Goal: Check status

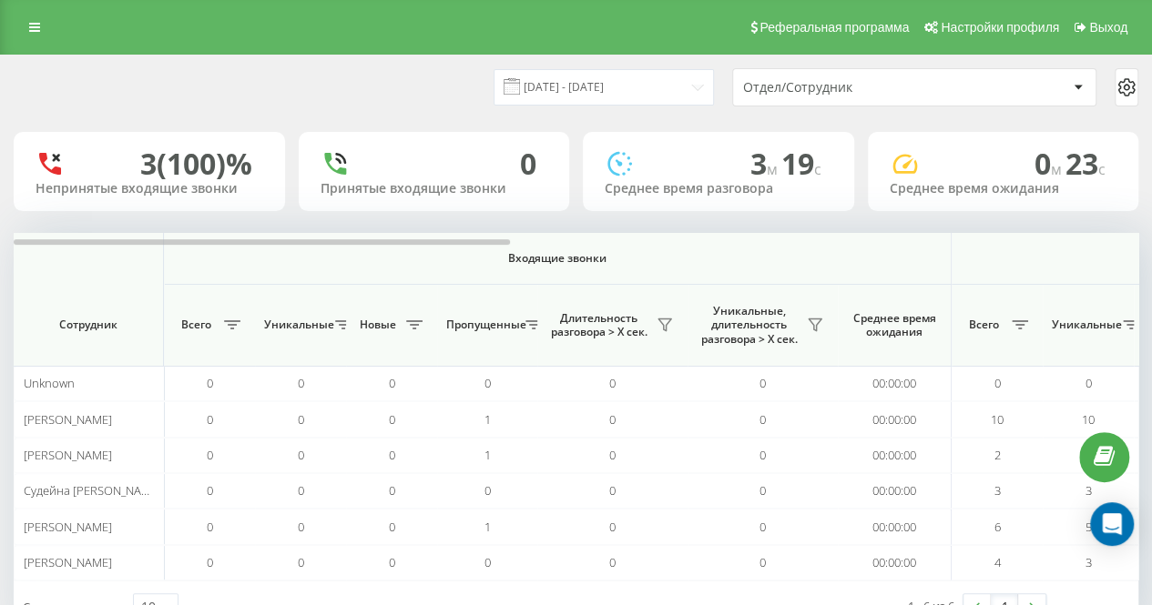
click at [319, 94] on div "[DATE] - [DATE] Отдел/Сотрудник" at bounding box center [576, 87] width 1124 height 38
click at [361, 46] on div "Реферальная программа Настройки профиля Выход" at bounding box center [576, 27] width 1152 height 55
click at [818, 329] on icon at bounding box center [815, 325] width 15 height 15
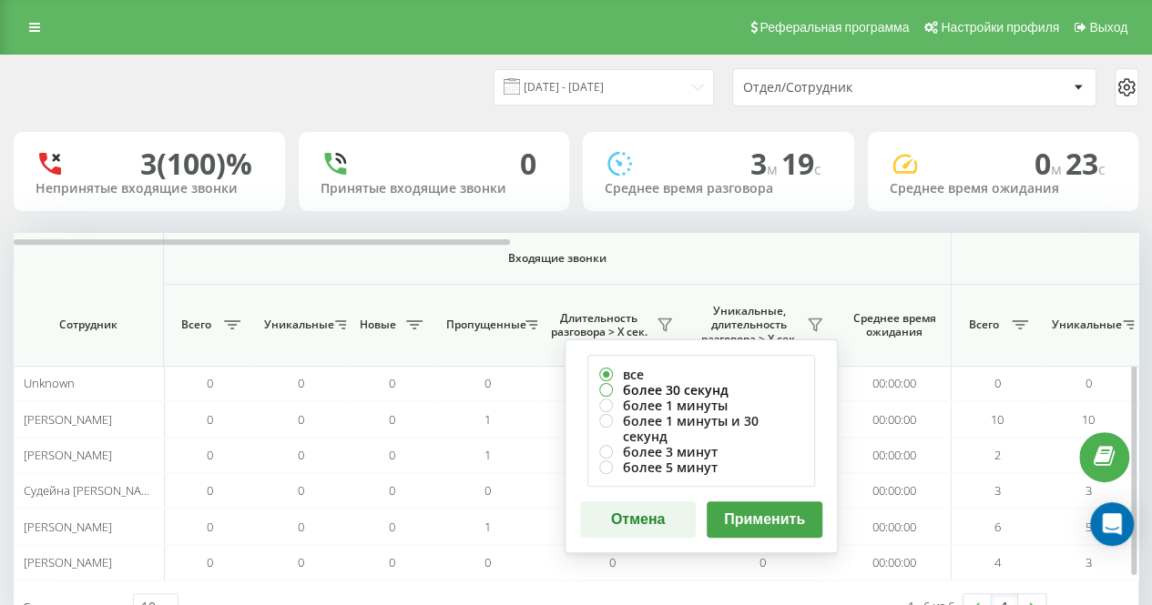
click at [730, 391] on label "более 30 секунд" at bounding box center [701, 389] width 204 height 15
radio input "true"
click at [762, 502] on button "Применить" at bounding box center [764, 520] width 116 height 36
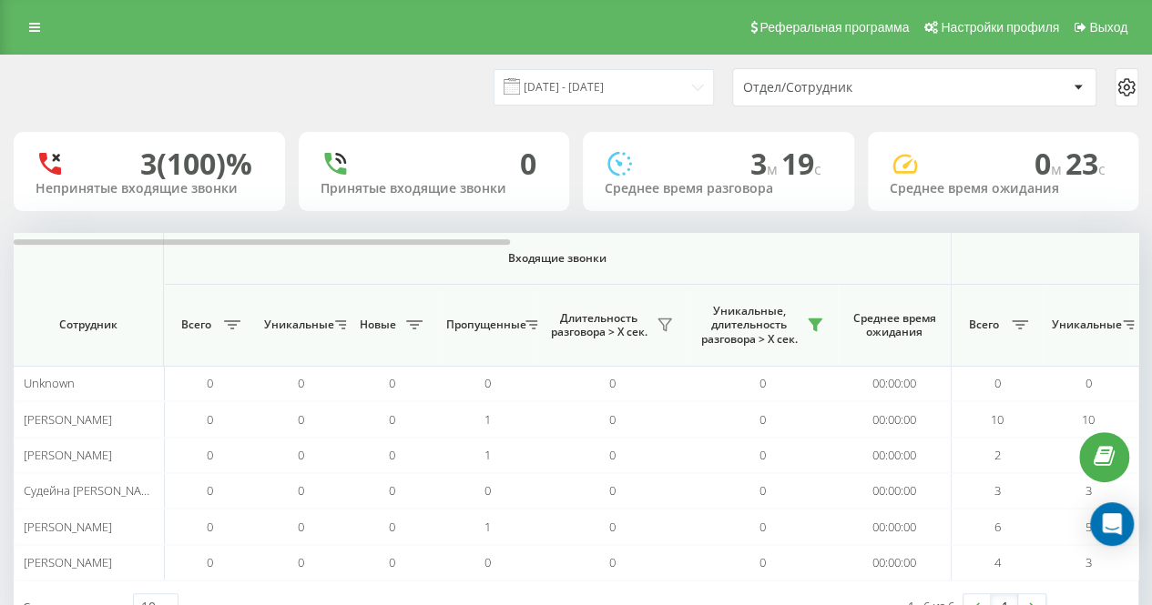
click at [492, 92] on div "[DATE] - [DATE]" at bounding box center [581, 87] width 266 height 36
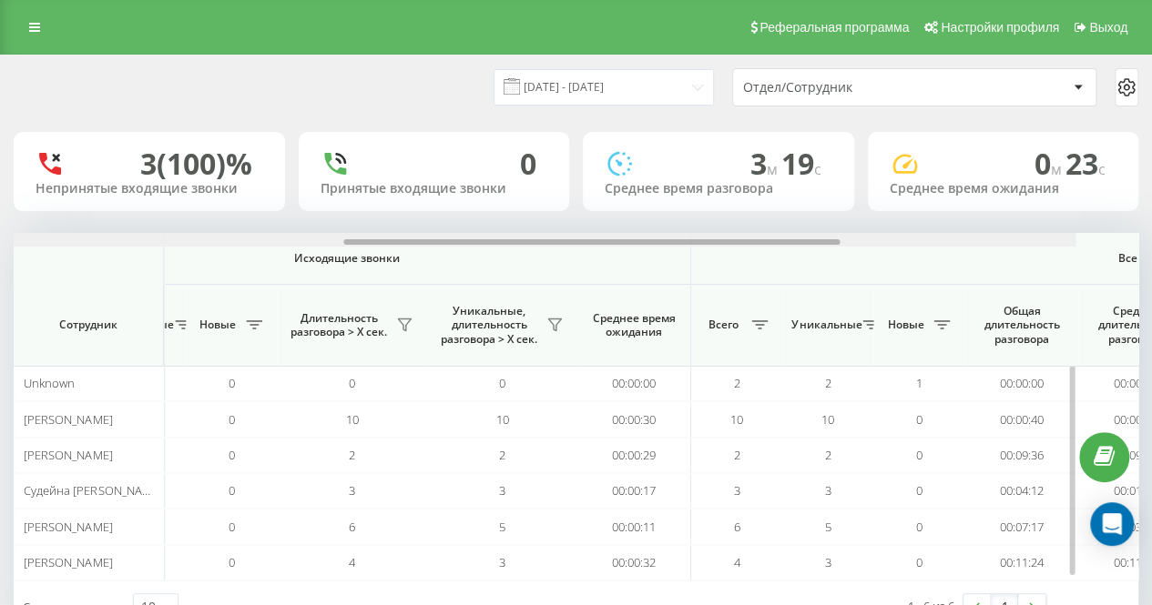
drag, startPoint x: 483, startPoint y: 241, endPoint x: 892, endPoint y: 289, distance: 411.5
click at [897, 290] on div "Входящие звонки Исходящие звонки Все звонки Сотрудник Всего Уникальные Новые Пр…" at bounding box center [576, 407] width 1124 height 348
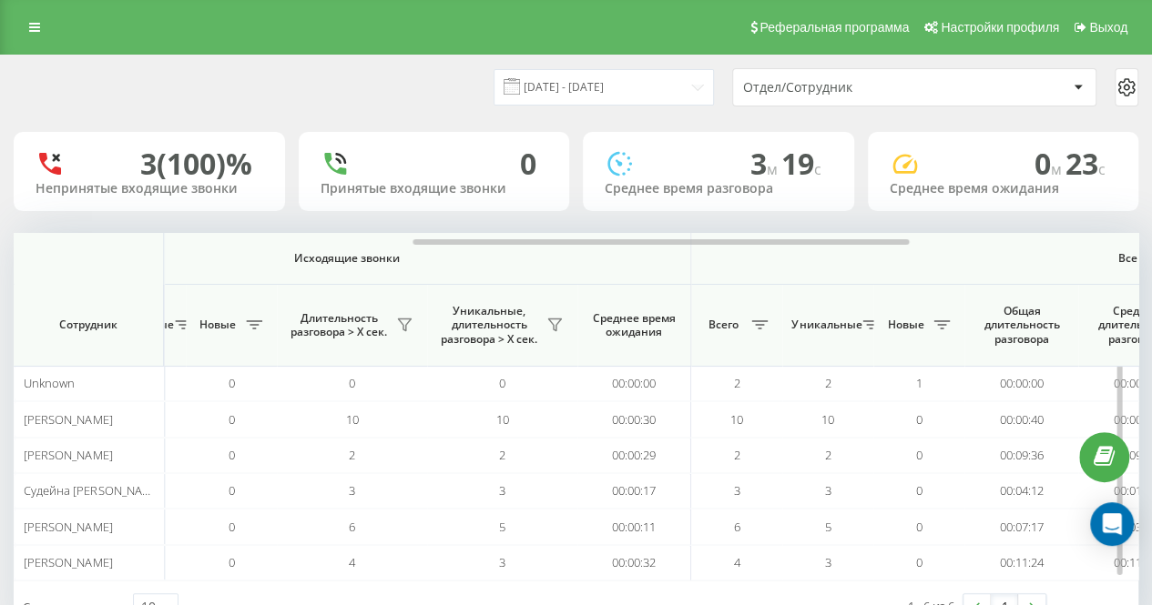
scroll to position [0, 933]
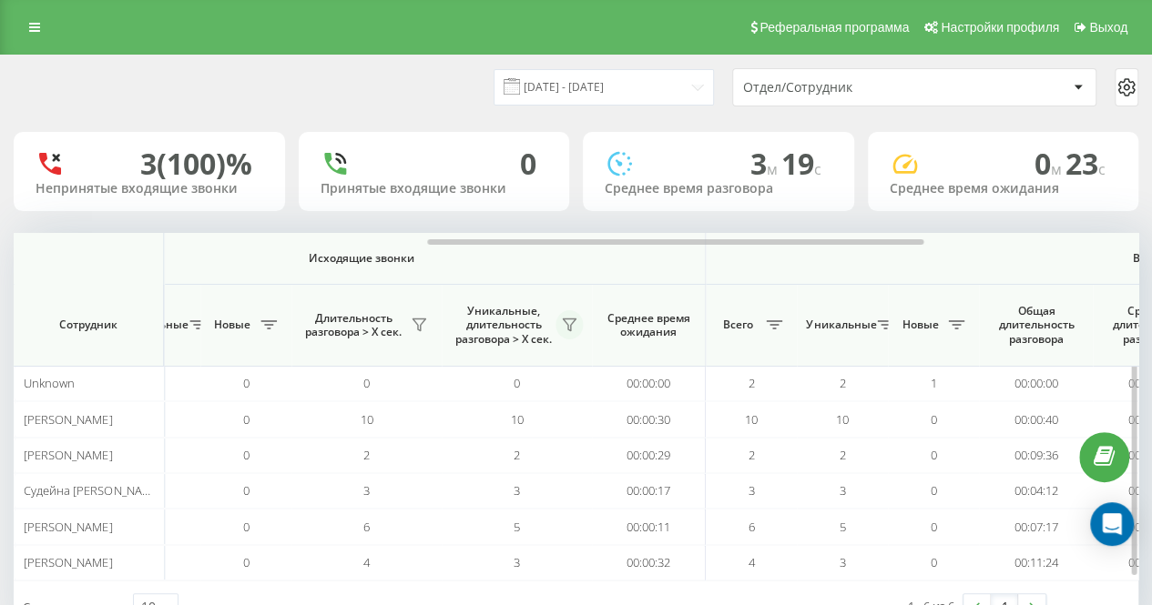
click at [579, 326] on button at bounding box center [568, 324] width 27 height 29
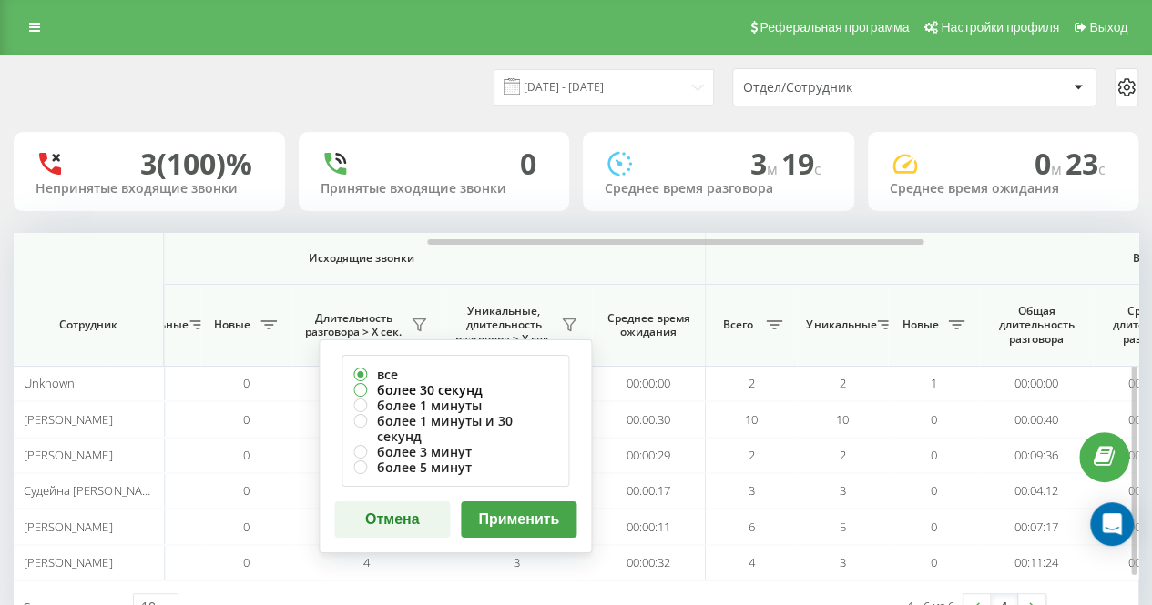
click at [468, 387] on label "более 30 секунд" at bounding box center [455, 389] width 204 height 15
radio input "true"
drag, startPoint x: 534, startPoint y: 507, endPoint x: 462, endPoint y: 314, distance: 206.0
click at [534, 507] on button "Применить" at bounding box center [519, 520] width 116 height 36
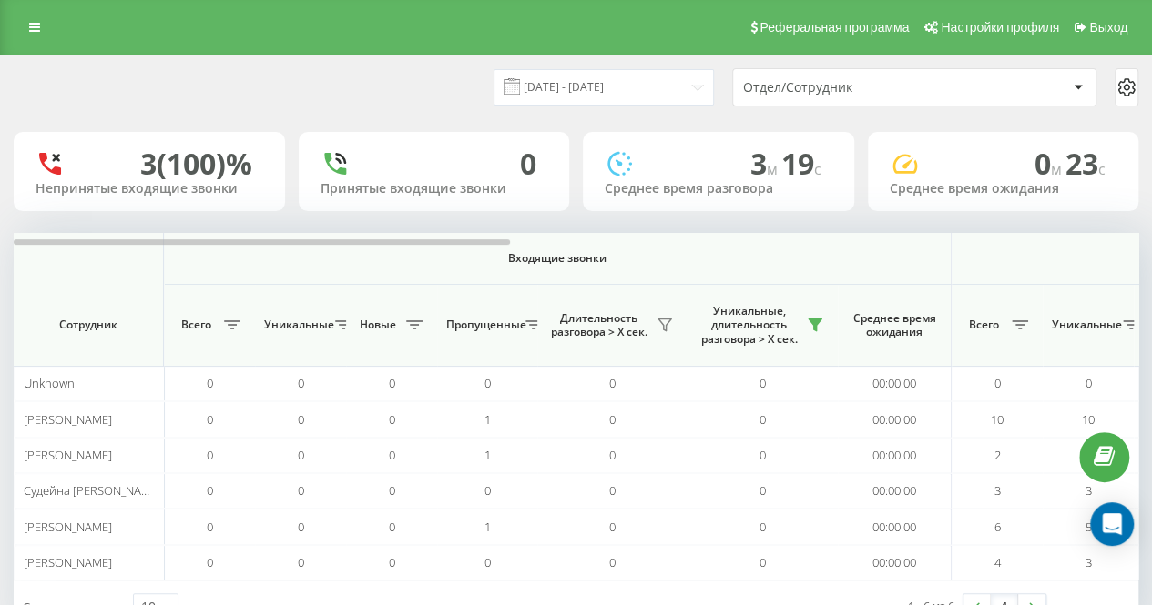
click at [461, 88] on div "[DATE] - [DATE] Отдел/Сотрудник" at bounding box center [576, 87] width 1124 height 38
click at [435, 72] on div "[DATE] - [DATE] Отдел/Сотрудник" at bounding box center [576, 87] width 1124 height 38
click at [451, 107] on div "[DATE] - [DATE] Отдел/Сотрудник" at bounding box center [576, 88] width 1150 height 64
click at [477, 79] on div "[DATE] - [DATE]" at bounding box center [581, 87] width 266 height 36
click at [443, 50] on div "Реферальная программа Настройки профиля Выход" at bounding box center [576, 27] width 1152 height 55
